Goal: Find contact information

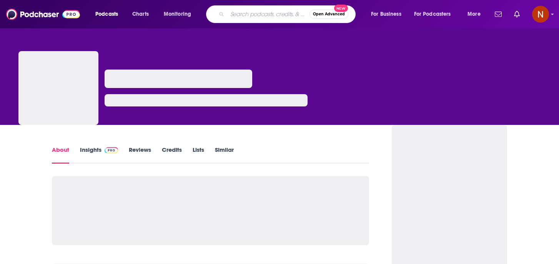
type input "The Auto Detailing Podcast"
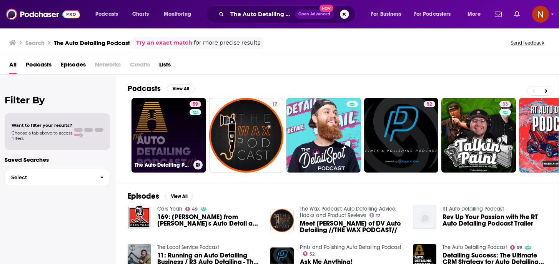
click at [157, 162] on h3 "The Auto Detailing Podcast" at bounding box center [163, 165] width 56 height 7
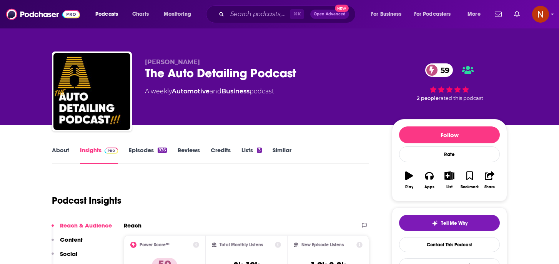
click at [59, 152] on link "About" at bounding box center [60, 156] width 17 height 18
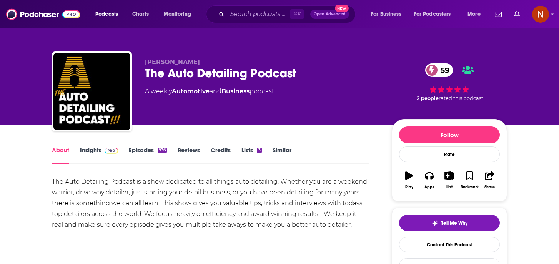
click at [95, 149] on link "Insights" at bounding box center [99, 156] width 38 height 18
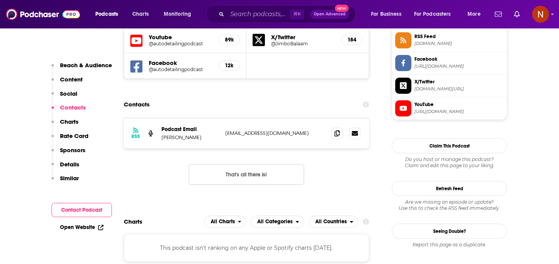
scroll to position [718, 0]
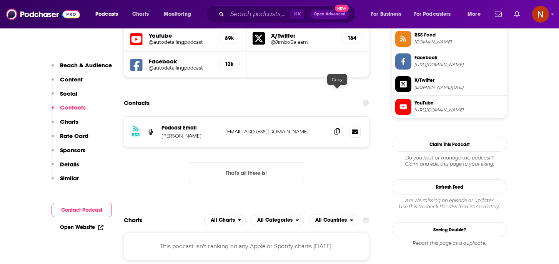
click at [338, 128] on icon at bounding box center [337, 131] width 5 height 6
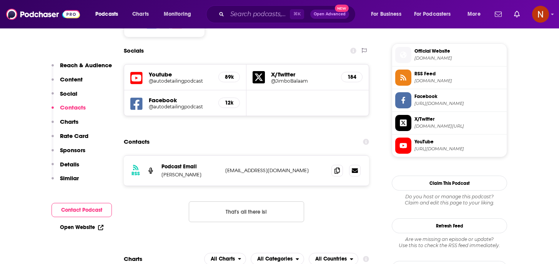
scroll to position [679, 0]
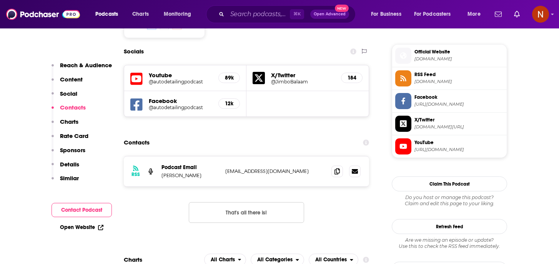
click at [432, 51] on span "Official Website" at bounding box center [459, 51] width 89 height 7
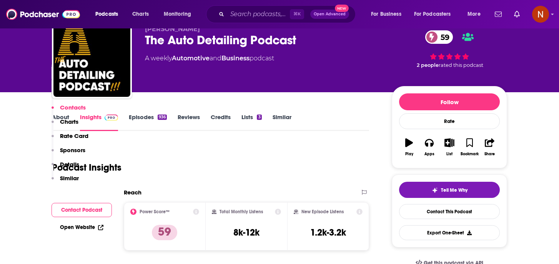
scroll to position [0, 0]
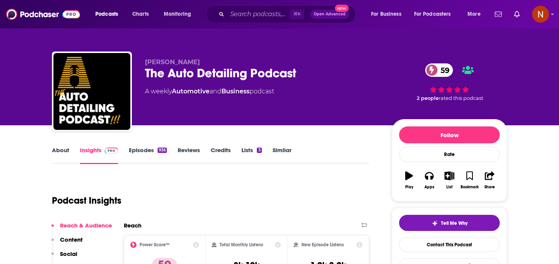
click at [188, 73] on div "The Auto Detailing Podcast 59" at bounding box center [262, 73] width 235 height 15
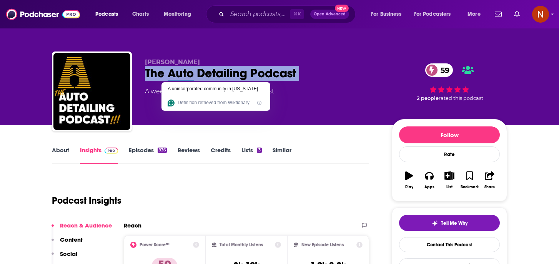
click at [188, 73] on div "The Auto Detailing Podcast 59" at bounding box center [262, 73] width 235 height 15
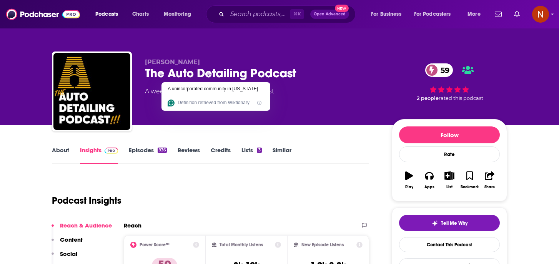
click at [242, 6] on div "⌘ K Open Advanced New" at bounding box center [281, 14] width 150 height 18
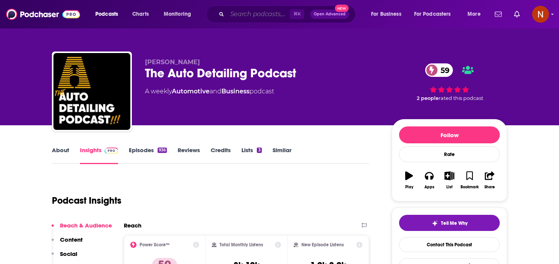
click at [239, 14] on input "Search podcasts, credits, & more..." at bounding box center [258, 14] width 63 height 12
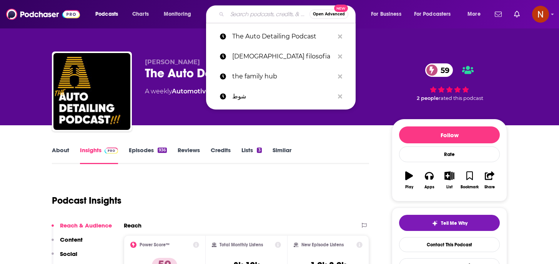
paste input "BOAT Briefing"
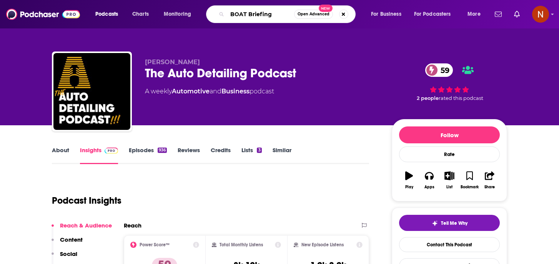
type input "BOAT Briefing"
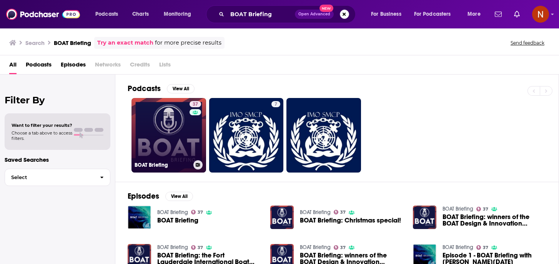
click at [152, 165] on h3 "BOAT Briefing" at bounding box center [163, 165] width 56 height 7
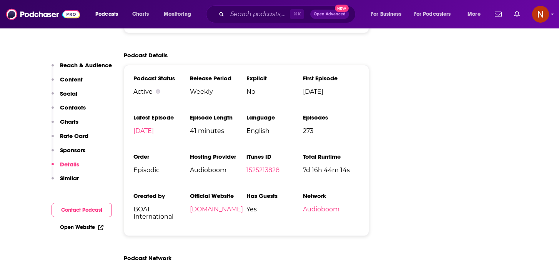
scroll to position [958, 0]
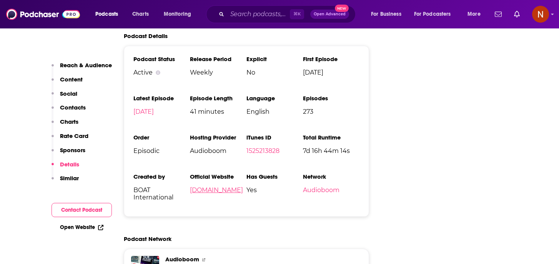
click at [202, 193] on link "boatinternational.com" at bounding box center [216, 190] width 53 height 7
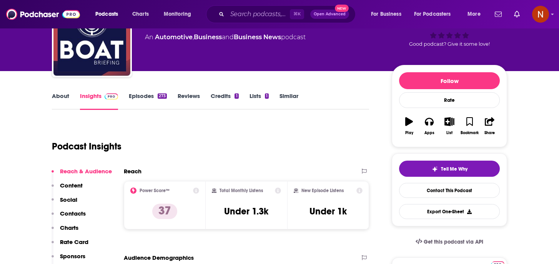
scroll to position [33, 0]
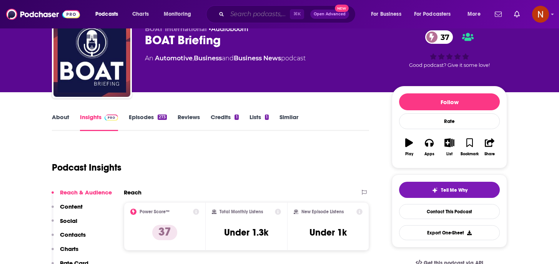
click at [242, 12] on input "Search podcasts, credits, & more..." at bounding box center [258, 14] width 63 height 12
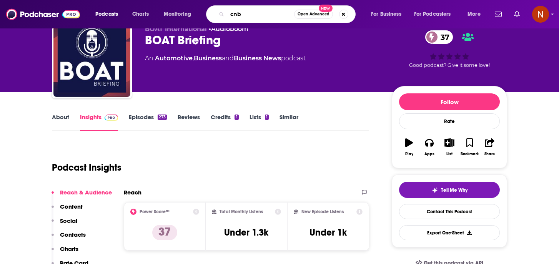
type input "cnbc"
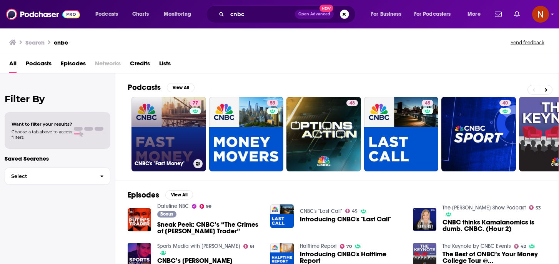
click at [153, 165] on h3 "CNBC's "Fast Money"" at bounding box center [163, 163] width 56 height 7
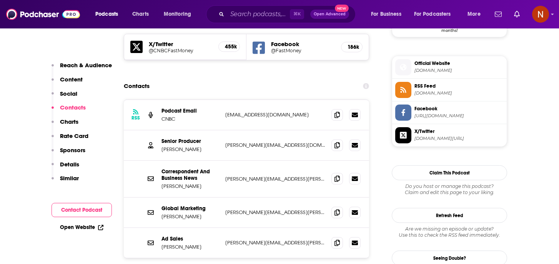
scroll to position [672, 0]
click at [339, 111] on icon at bounding box center [337, 114] width 5 height 6
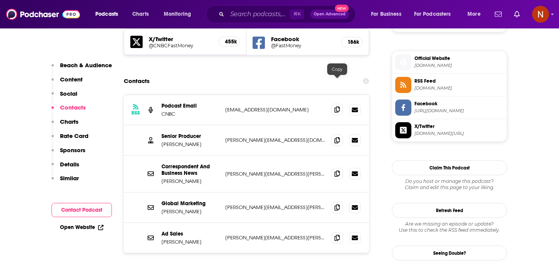
click at [335, 107] on icon at bounding box center [337, 110] width 5 height 6
click at [337, 137] on icon at bounding box center [337, 140] width 5 height 6
click at [338, 156] on div "Correspondent And Business News Dan Murphy dan.murphy@cnbc.com dan.murphy@cnbc.…" at bounding box center [246, 174] width 245 height 37
click at [336, 170] on icon at bounding box center [337, 173] width 5 height 6
click at [335, 204] on icon at bounding box center [337, 207] width 5 height 6
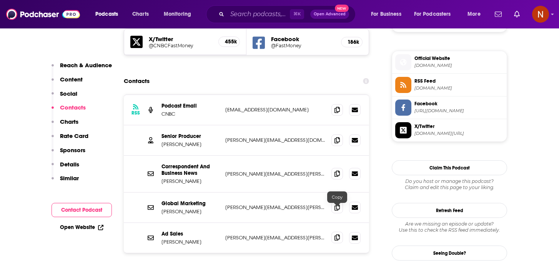
click at [335, 235] on icon at bounding box center [337, 238] width 5 height 6
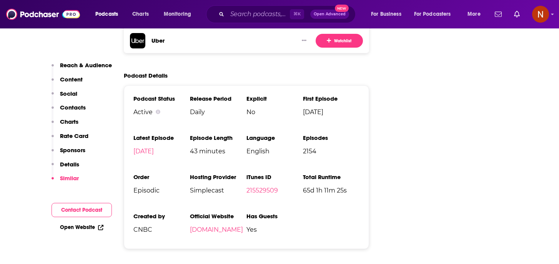
scroll to position [1267, 0]
click at [208, 226] on link "cnbc.com" at bounding box center [216, 229] width 53 height 7
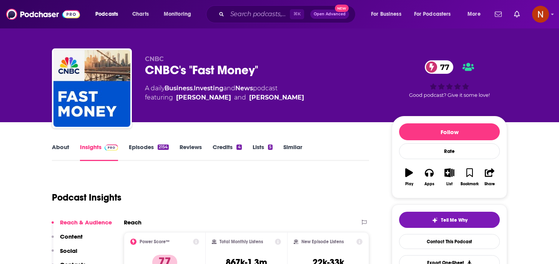
scroll to position [0, 0]
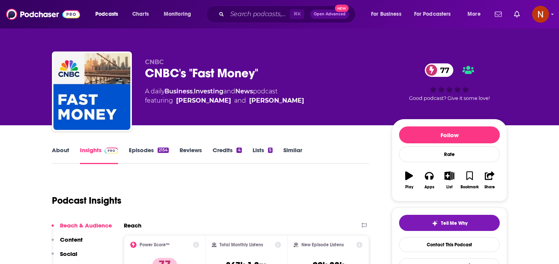
click at [57, 151] on link "About" at bounding box center [60, 156] width 17 height 18
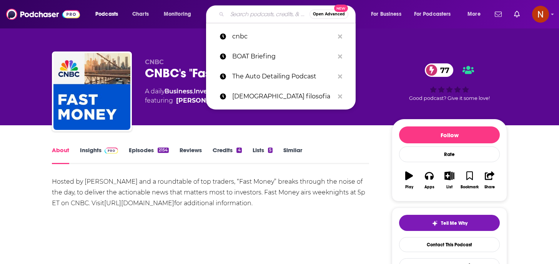
click at [259, 9] on input "Search podcasts, credits, & more..." at bounding box center [268, 14] width 82 height 12
paste input "Motley Fool Money"
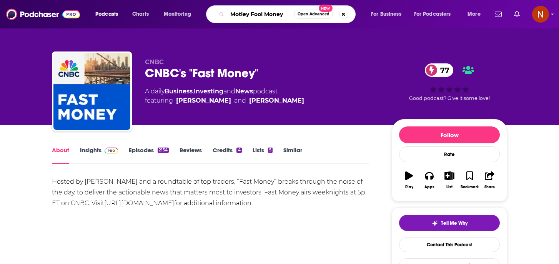
type input "Motley Fool Money"
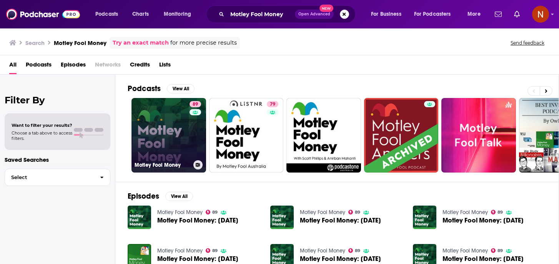
click at [158, 164] on h3 "Motley Fool Money" at bounding box center [163, 165] width 56 height 7
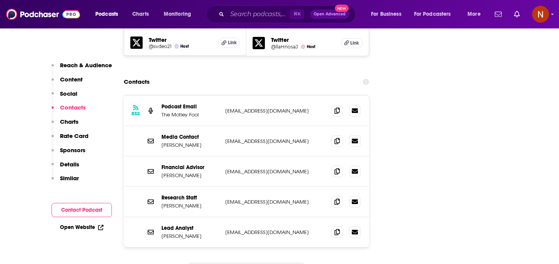
scroll to position [1093, 0]
click at [337, 107] on icon at bounding box center [337, 110] width 5 height 6
click at [336, 137] on icon at bounding box center [337, 140] width 5 height 6
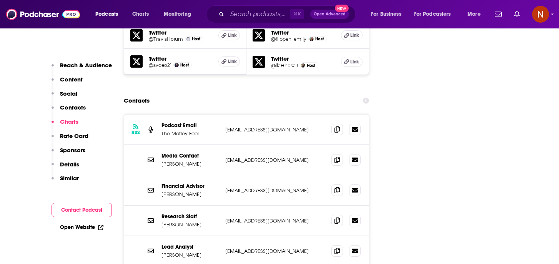
scroll to position [1076, 0]
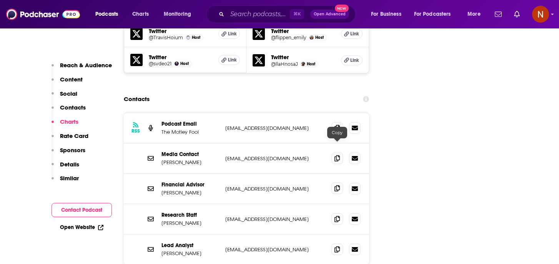
click at [340, 183] on span at bounding box center [338, 189] width 12 height 12
click at [336, 216] on icon at bounding box center [337, 219] width 5 height 6
click at [337, 246] on icon at bounding box center [337, 249] width 5 height 6
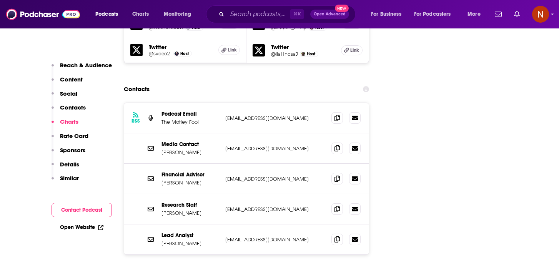
scroll to position [1084, 0]
